Goal: Task Accomplishment & Management: Use online tool/utility

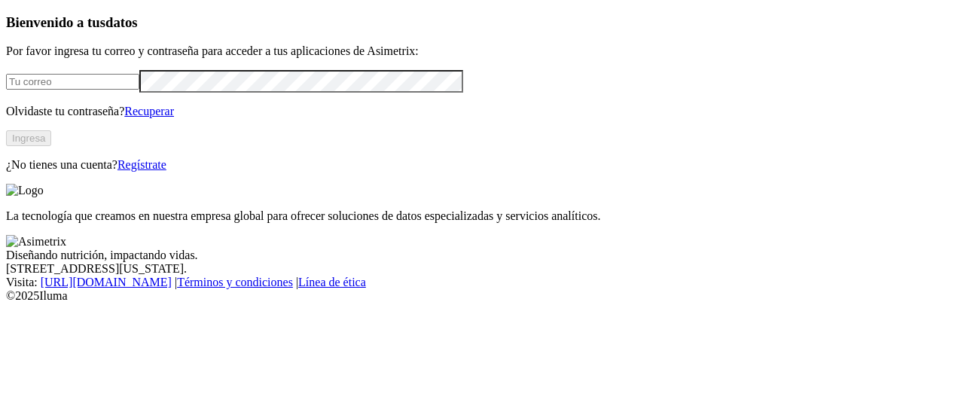
click at [139, 90] on input "email" at bounding box center [72, 82] width 133 height 16
type input "[EMAIL_ADDRESS][PERSON_NAME][DOMAIN_NAME]"
click input "submit" at bounding box center [0, 0] width 0 height 0
